Goal: Check status: Check status

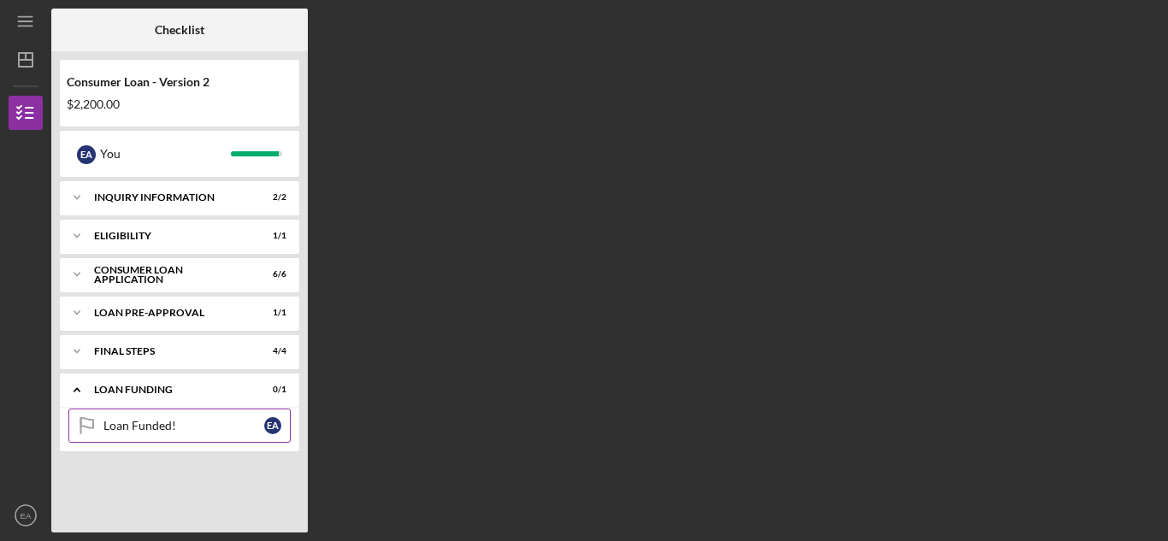
click at [229, 422] on div "Loan Funded!" at bounding box center [183, 426] width 161 height 14
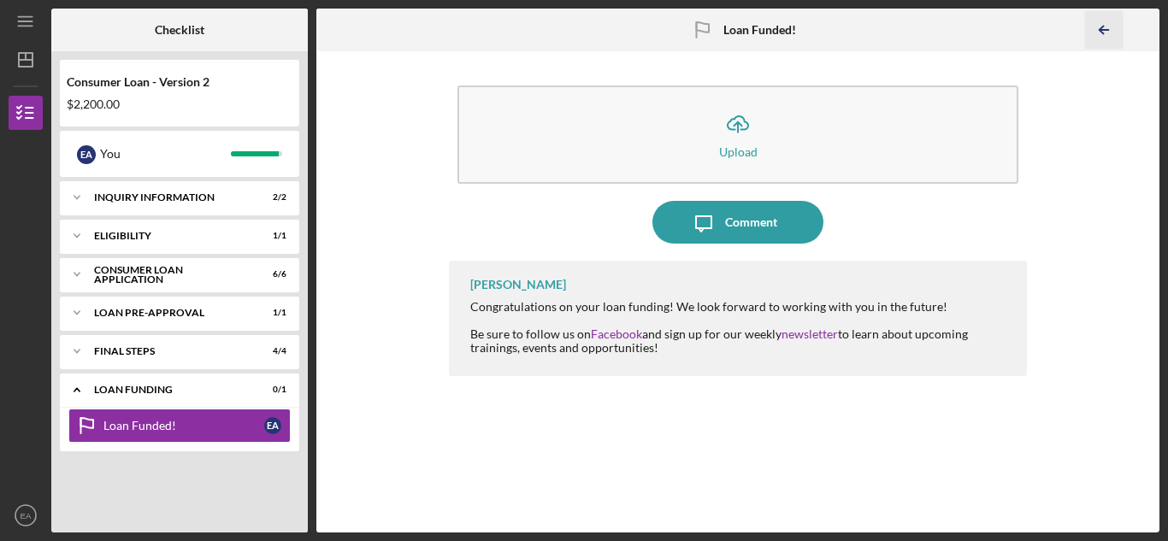
click at [1103, 29] on icon "Icon/Table Pagination Arrow" at bounding box center [1104, 30] width 38 height 38
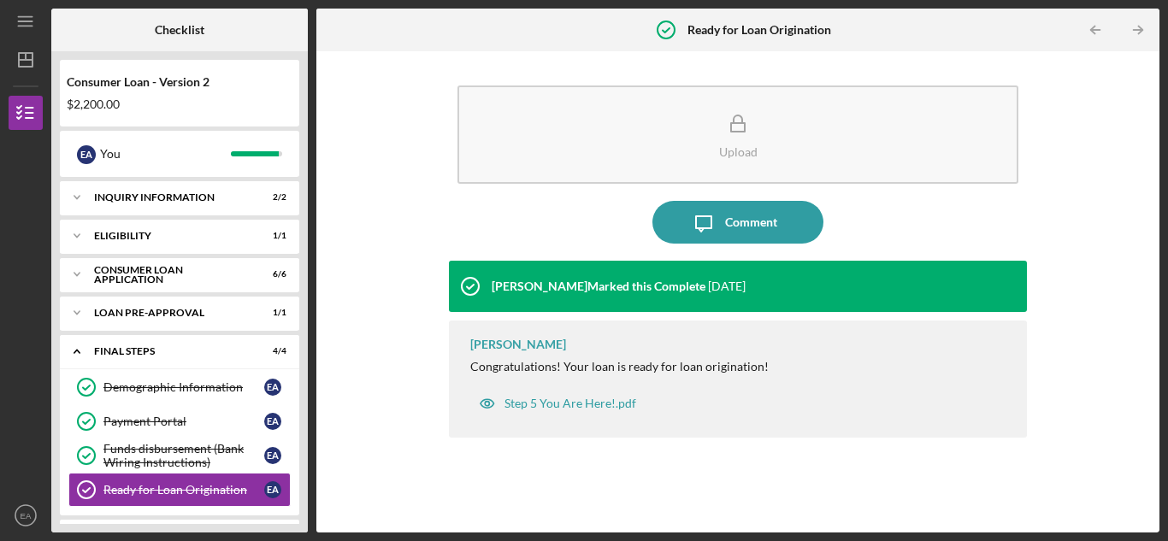
scroll to position [82, 0]
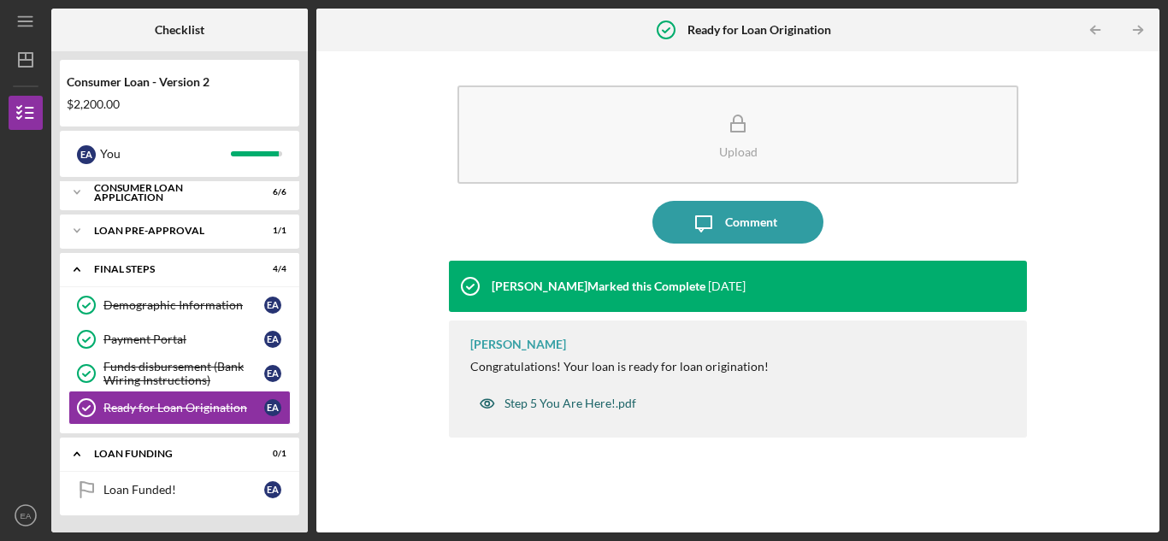
click at [575, 399] on div "Step 5 You Are Here!.pdf" at bounding box center [570, 404] width 132 height 14
